Goal: Task Accomplishment & Management: Manage account settings

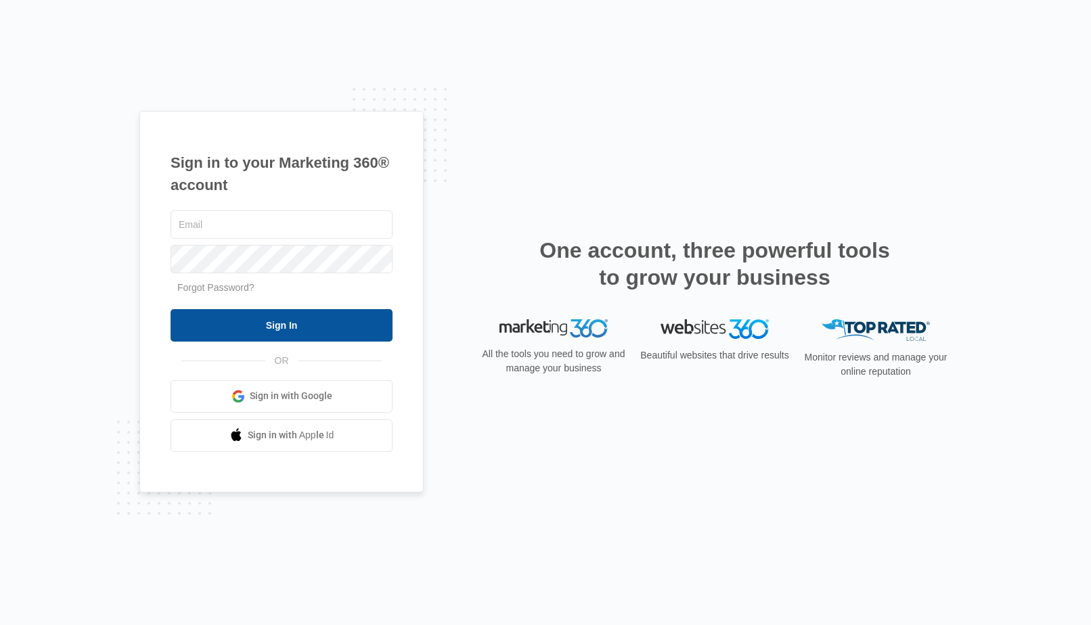
type input "[EMAIL_ADDRESS][DOMAIN_NAME]"
click at [323, 323] on input "Sign In" at bounding box center [282, 325] width 222 height 32
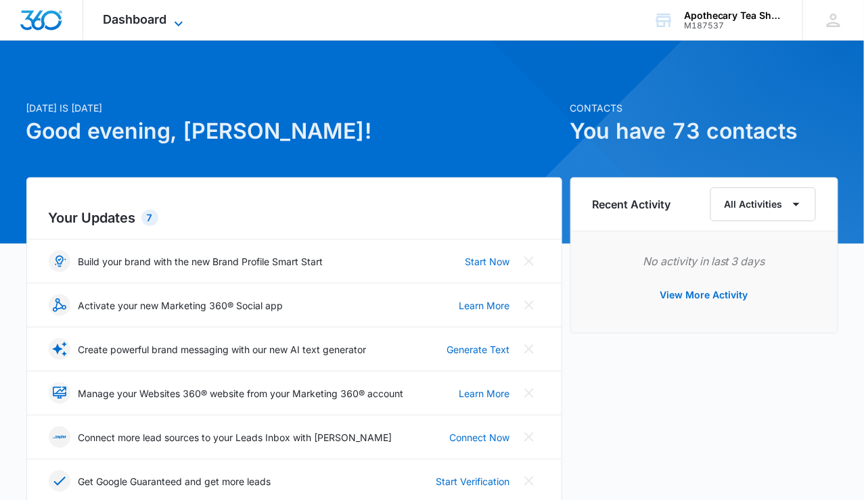
click at [177, 16] on icon at bounding box center [179, 24] width 16 height 16
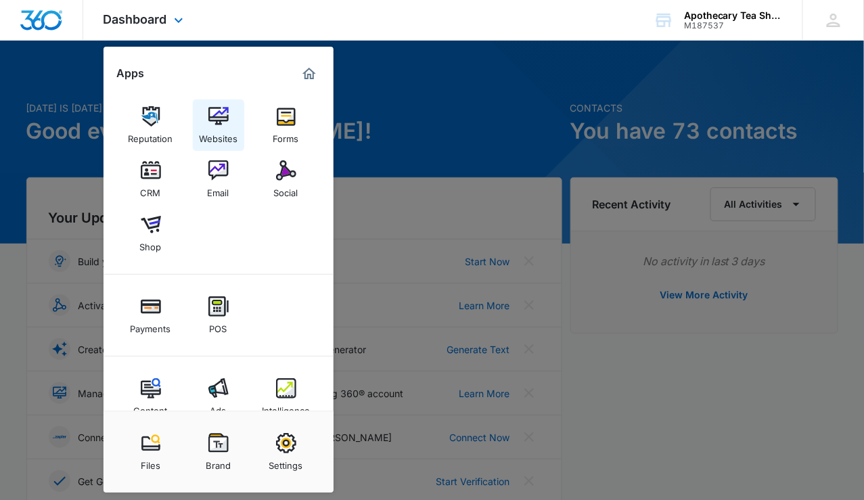
click at [217, 115] on img at bounding box center [218, 116] width 20 height 20
